Goal: Communication & Community: Share content

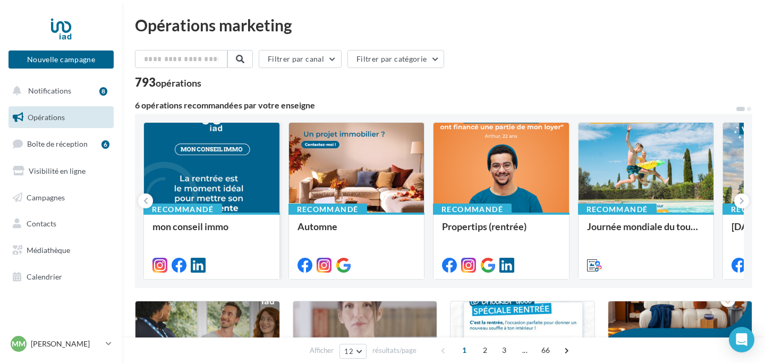
click at [223, 163] on div at bounding box center [211, 168] width 135 height 91
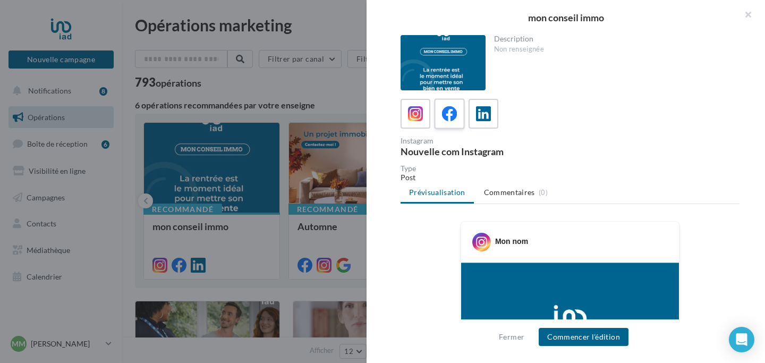
click at [447, 115] on icon at bounding box center [449, 113] width 15 height 15
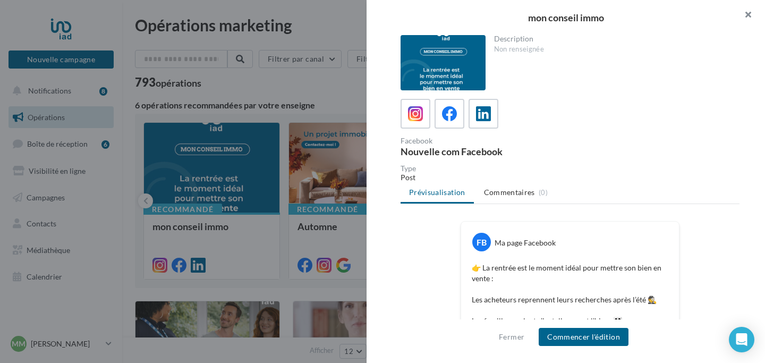
click at [745, 15] on button "button" at bounding box center [744, 16] width 43 height 32
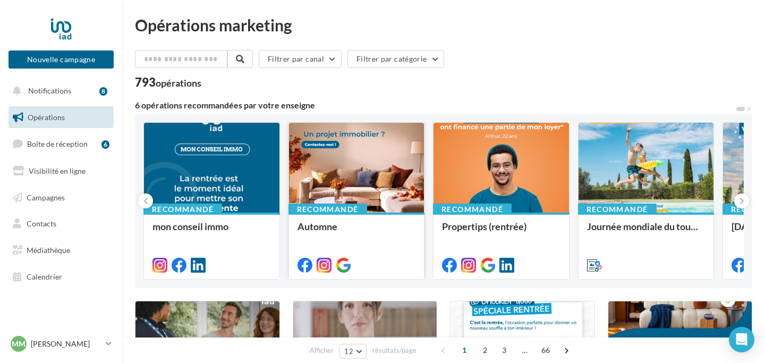
click at [382, 159] on div at bounding box center [356, 168] width 135 height 91
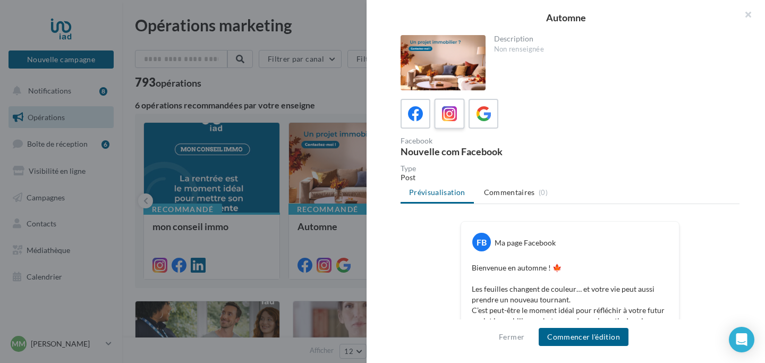
click at [455, 120] on icon at bounding box center [449, 113] width 15 height 15
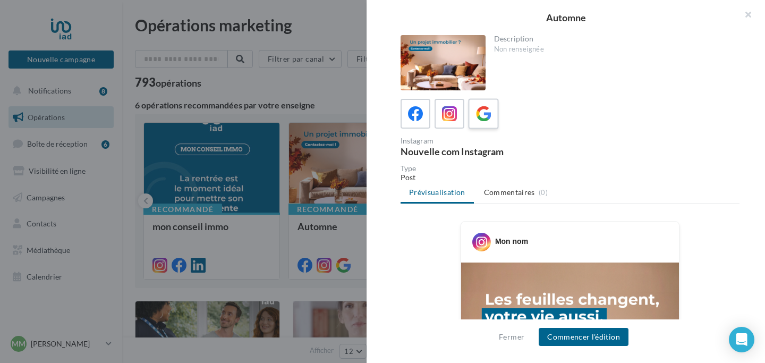
click at [481, 120] on icon at bounding box center [483, 113] width 15 height 15
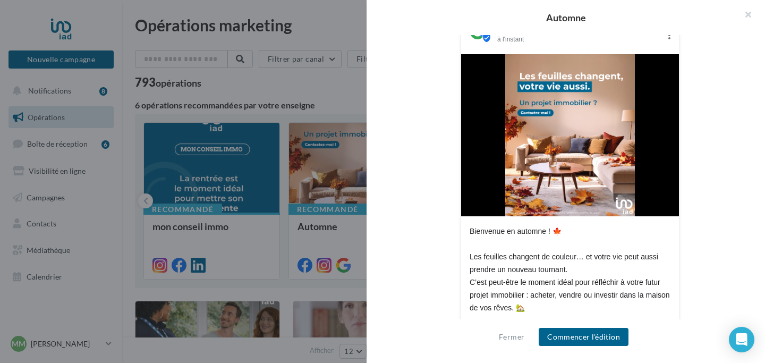
scroll to position [283, 0]
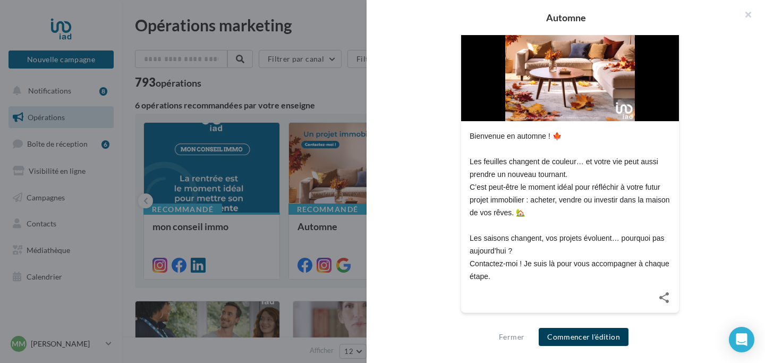
click at [592, 333] on button "Commencer l'édition" at bounding box center [584, 337] width 90 height 18
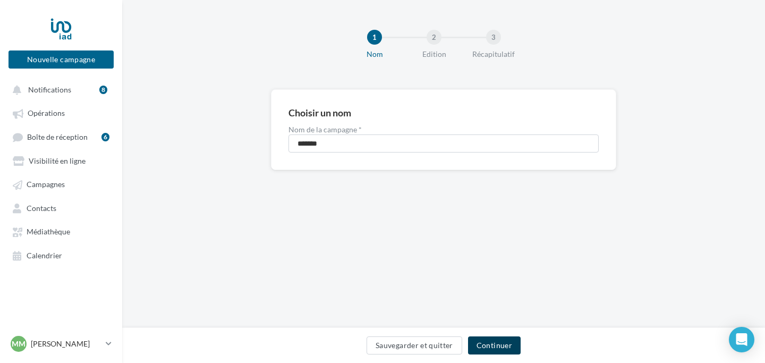
click at [507, 341] on button "Continuer" at bounding box center [494, 345] width 53 height 18
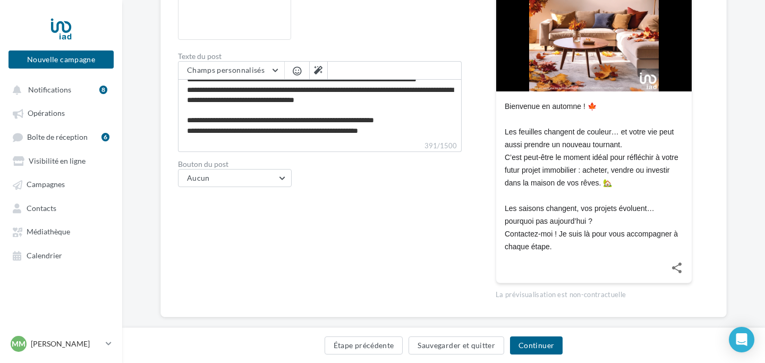
scroll to position [288, 0]
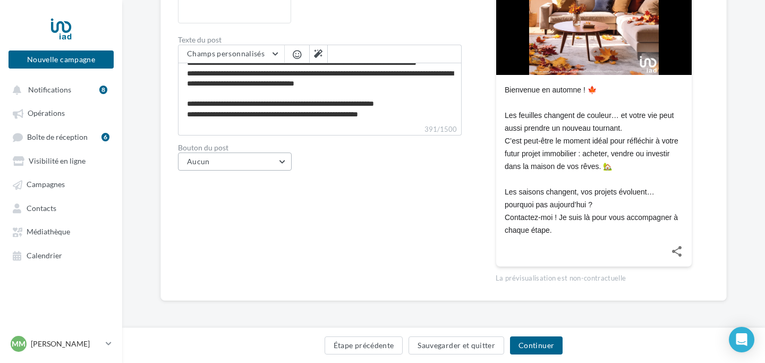
click at [265, 165] on button "Aucun" at bounding box center [235, 161] width 114 height 18
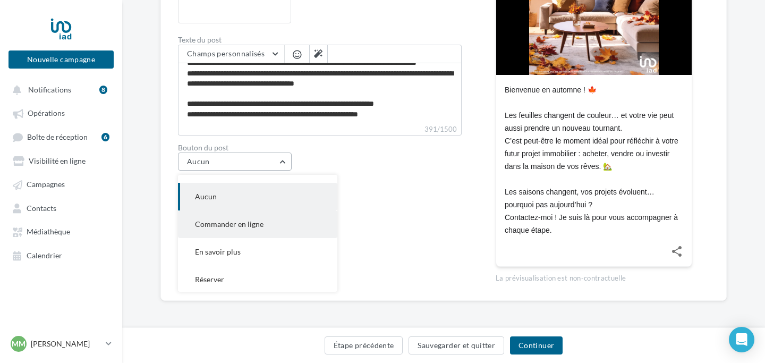
scroll to position [49, 0]
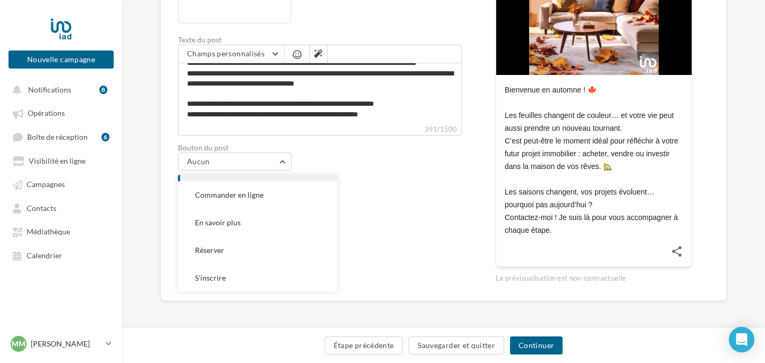
click at [388, 180] on div "Type de communication Actualité Evénement Media du post Post automne 2025 Texte…" at bounding box center [320, 60] width 284 height 446
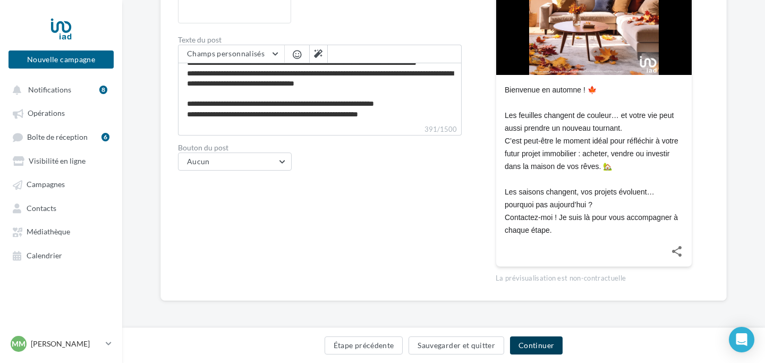
click at [548, 350] on button "Continuer" at bounding box center [536, 345] width 53 height 18
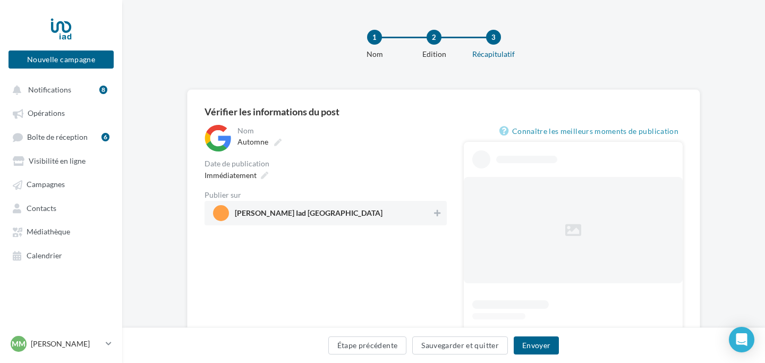
click at [370, 219] on span "[PERSON_NAME] Iad [GEOGRAPHIC_DATA]" at bounding box center [322, 213] width 219 height 16
click at [550, 341] on button "Envoyer" at bounding box center [536, 345] width 45 height 18
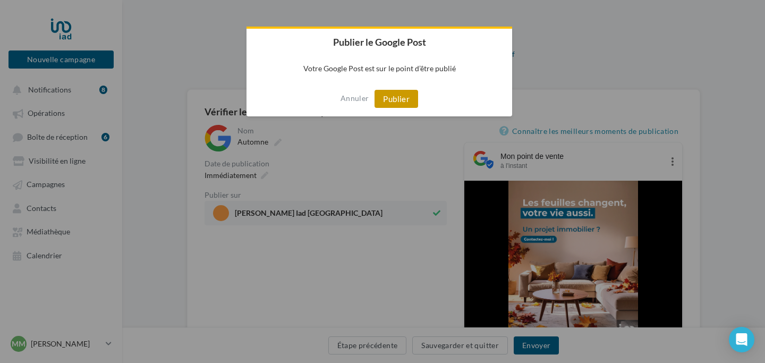
click at [402, 104] on button "Publier" at bounding box center [397, 99] width 44 height 18
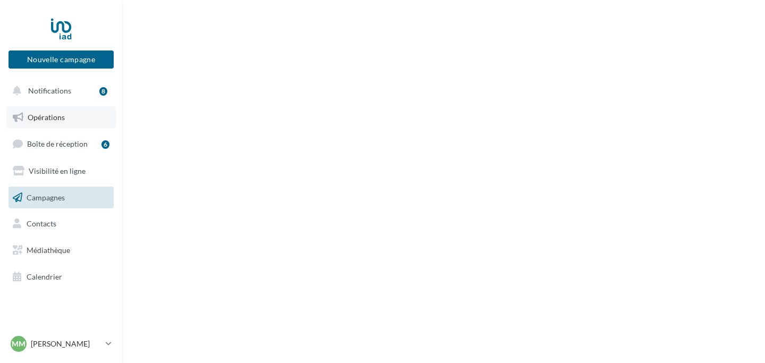
click at [64, 113] on link "Opérations" at bounding box center [60, 117] width 109 height 22
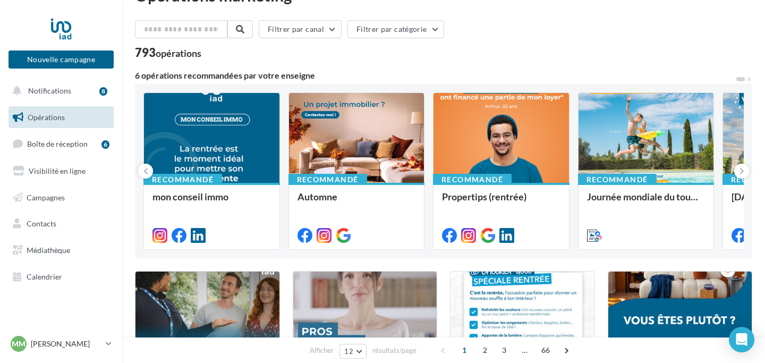
scroll to position [31, 0]
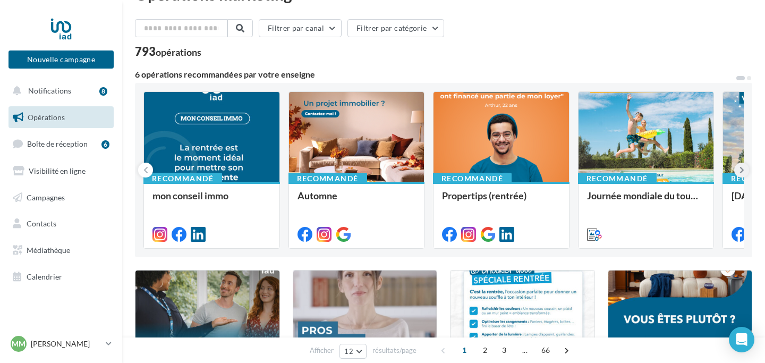
click at [741, 168] on icon at bounding box center [742, 170] width 5 height 11
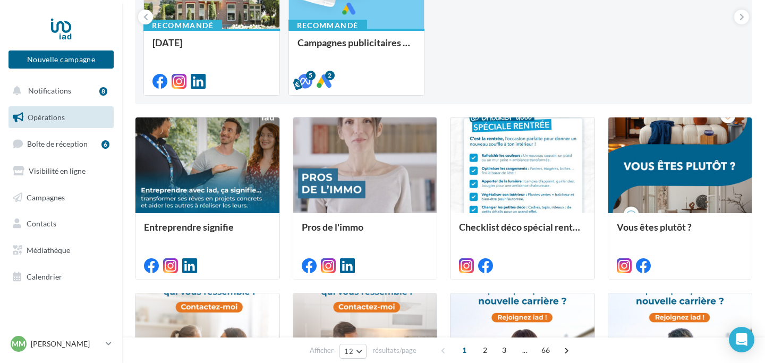
scroll to position [182, 0]
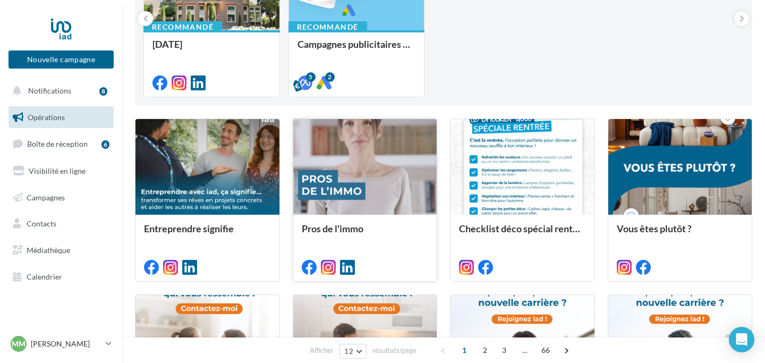
click at [346, 152] on div at bounding box center [365, 167] width 144 height 97
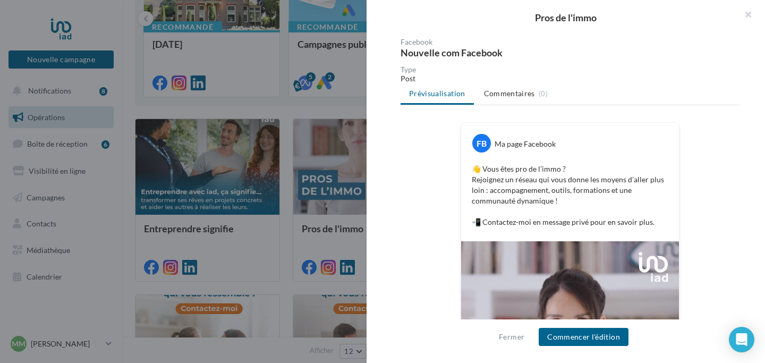
scroll to position [0, 0]
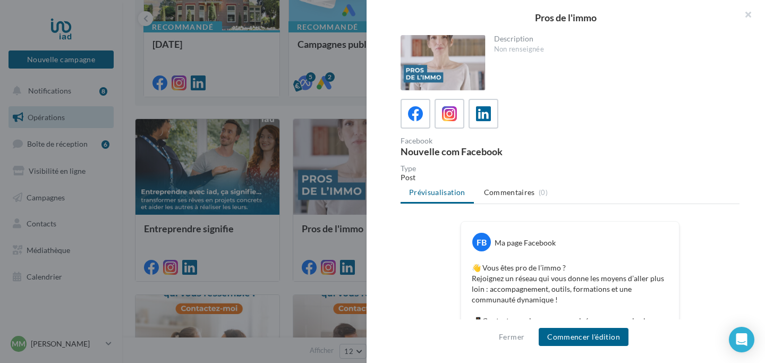
click at [312, 112] on div at bounding box center [382, 181] width 765 height 363
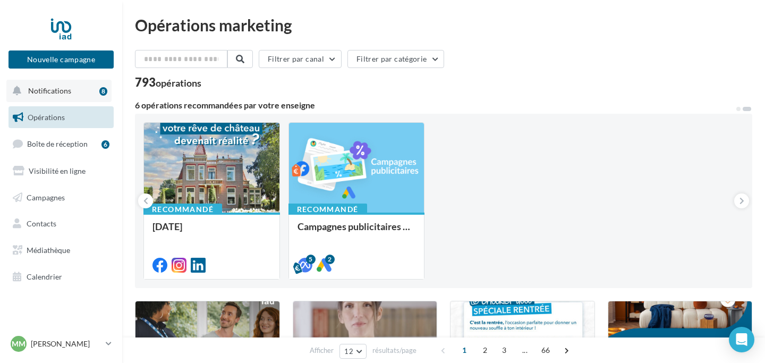
click at [44, 90] on span "Notifications" at bounding box center [49, 90] width 43 height 9
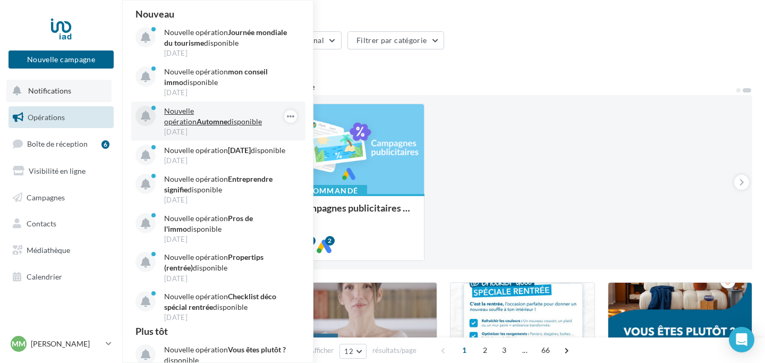
scroll to position [23, 0]
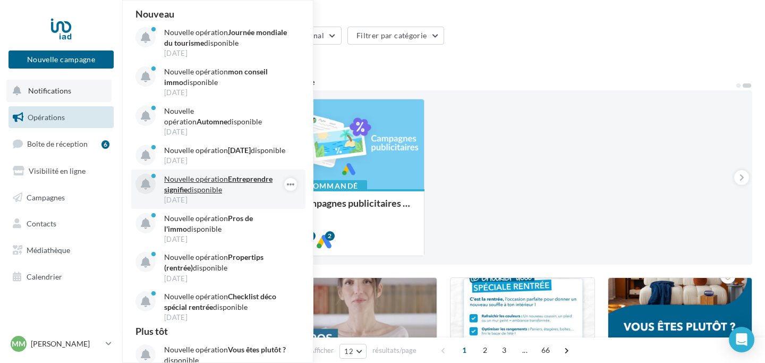
click at [214, 182] on div "Nouvelle opération Entreprendre signifie disponible [DATE]" at bounding box center [218, 188] width 174 height 39
click at [218, 191] on p "Nouvelle opération Entreprendre signifie disponible" at bounding box center [225, 184] width 123 height 21
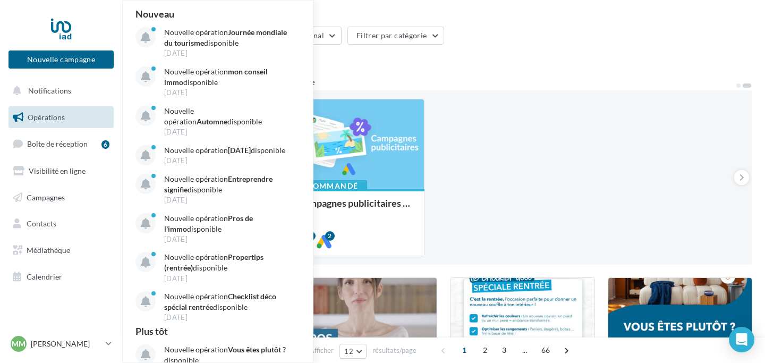
click at [494, 174] on div "Recommandé mon conseil immo Recommandé Automne Recommandé Propertips (rentrée) …" at bounding box center [443, 177] width 600 height 157
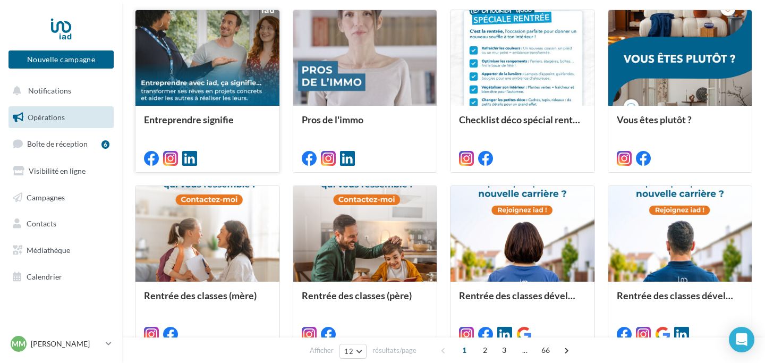
scroll to position [292, 0]
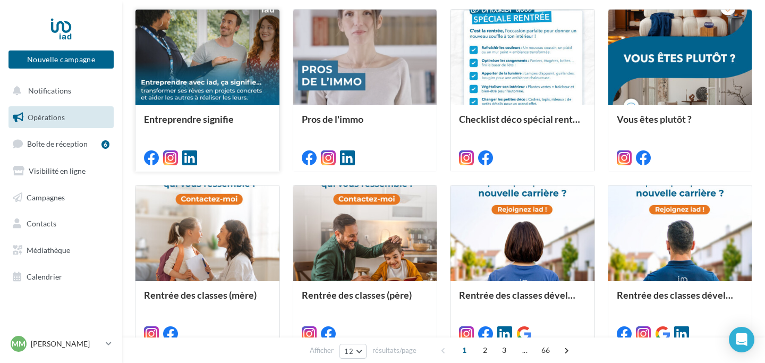
click at [240, 138] on div "Entreprendre signifie" at bounding box center [207, 138] width 127 height 48
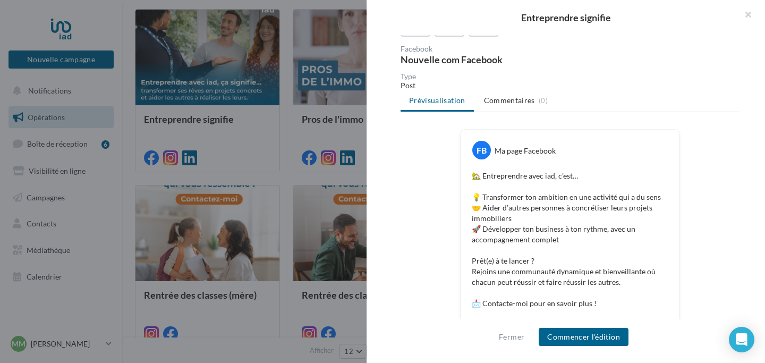
scroll to position [0, 0]
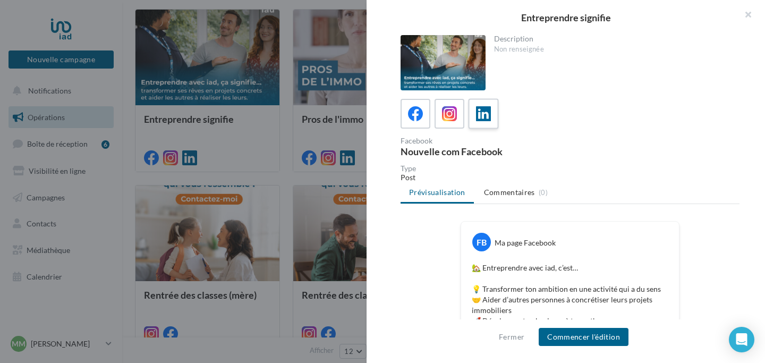
click at [493, 116] on label at bounding box center [483, 113] width 30 height 30
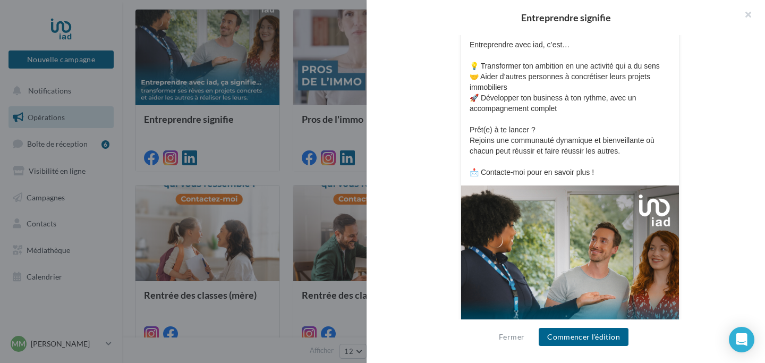
scroll to position [203, 0]
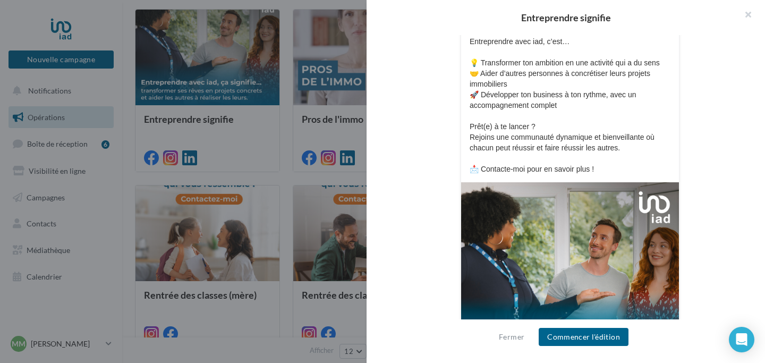
click at [604, 327] on div "Fermer Commencer l'édition" at bounding box center [566, 341] width 398 height 44
click at [603, 337] on button "Commencer l'édition" at bounding box center [584, 337] width 90 height 18
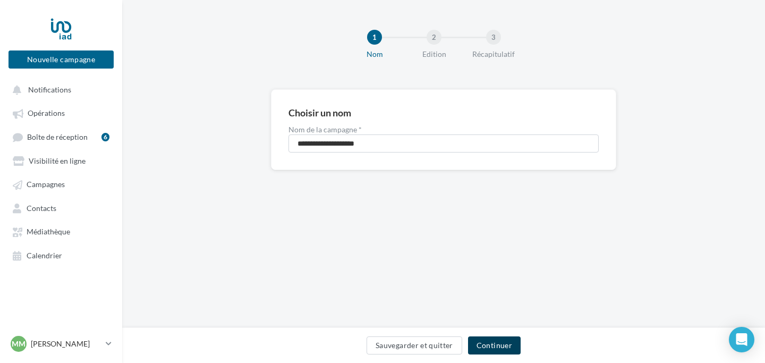
click at [496, 344] on button "Continuer" at bounding box center [494, 345] width 53 height 18
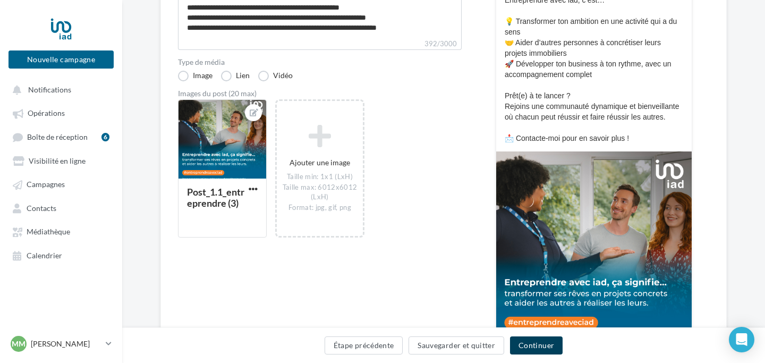
click at [559, 345] on button "Continuer" at bounding box center [536, 345] width 53 height 18
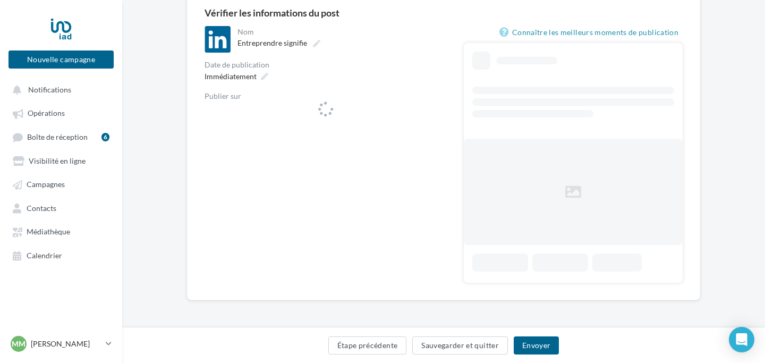
scroll to position [98, 0]
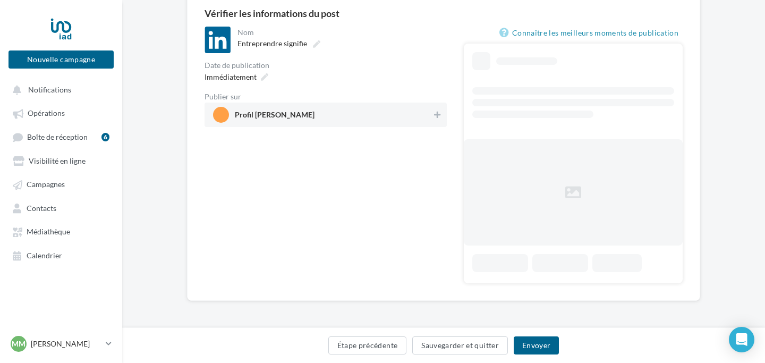
click at [363, 109] on span "Profil [PERSON_NAME]" at bounding box center [322, 115] width 219 height 16
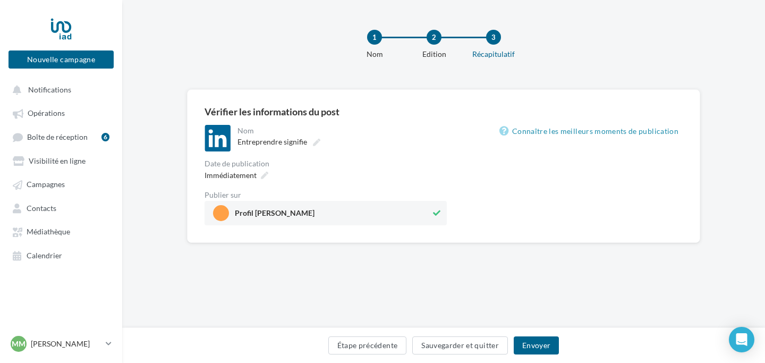
scroll to position [0, 0]
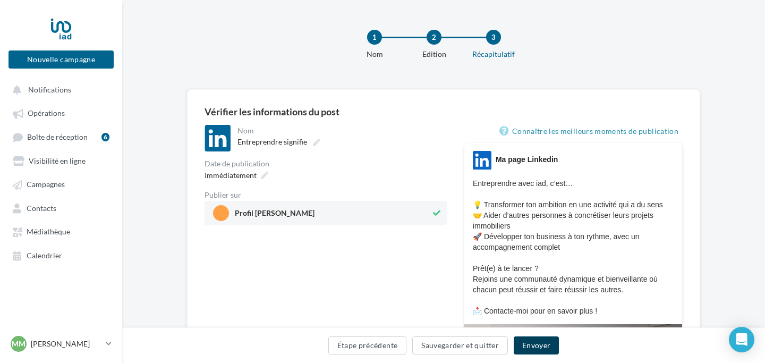
click at [542, 353] on button "Envoyer" at bounding box center [536, 345] width 45 height 18
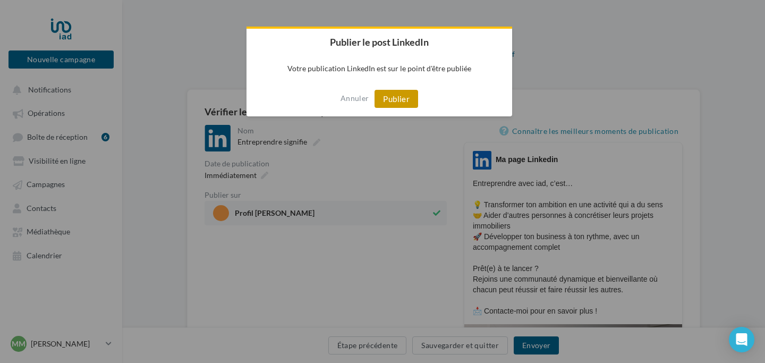
click at [385, 94] on button "Publier" at bounding box center [397, 99] width 44 height 18
